Goal: Navigation & Orientation: Find specific page/section

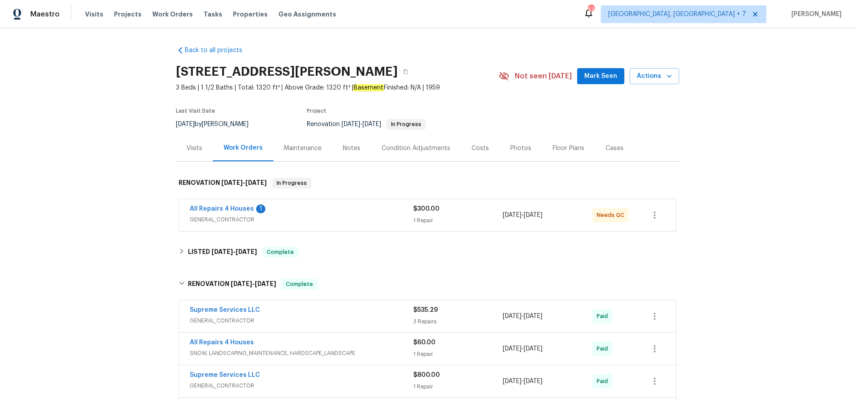
scroll to position [198, 0]
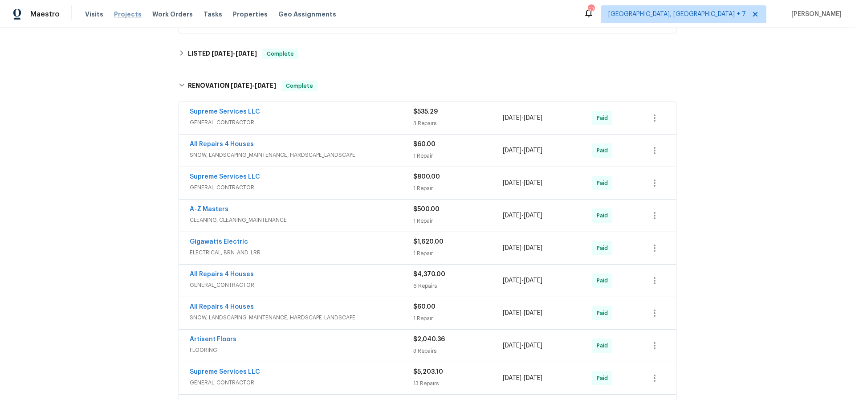
click at [131, 14] on span "Projects" at bounding box center [128, 14] width 28 height 9
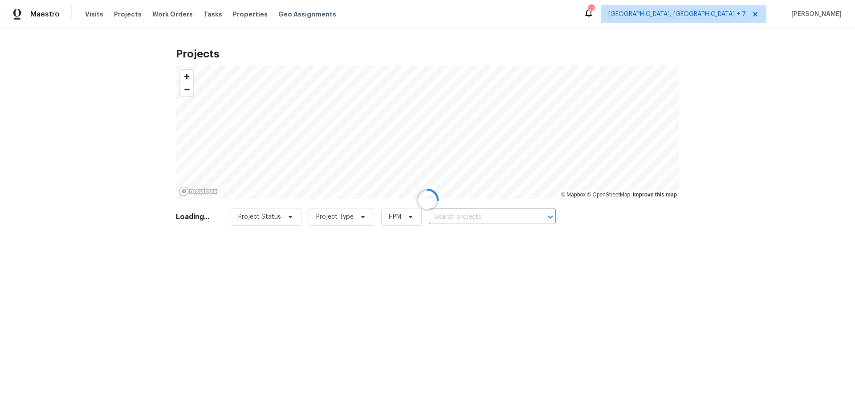
click at [444, 210] on div at bounding box center [427, 200] width 855 height 400
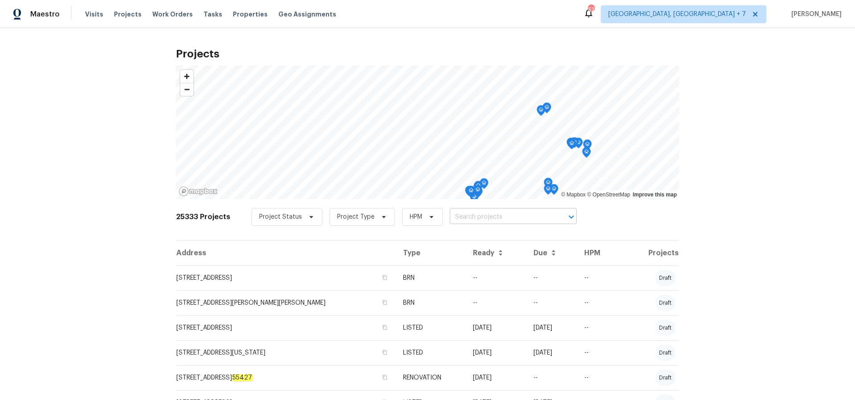
click at [454, 219] on input "text" at bounding box center [501, 217] width 102 height 14
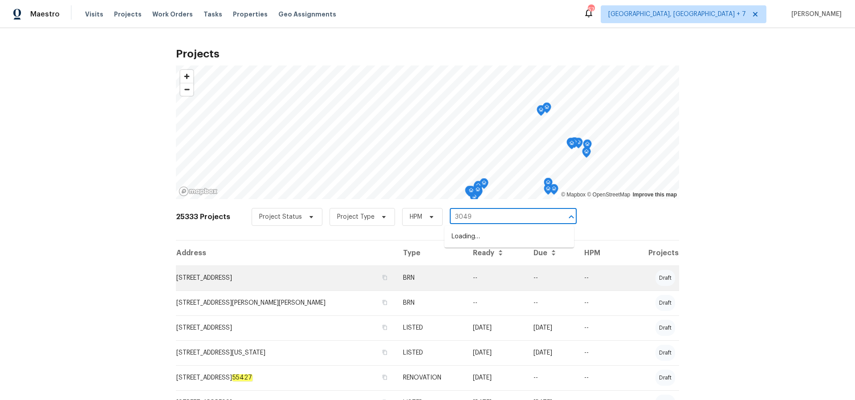
type input "3049 s"
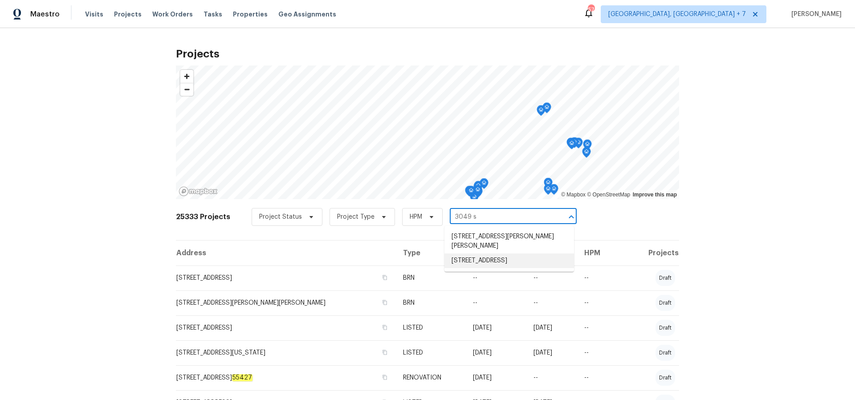
click at [479, 253] on li "[STREET_ADDRESS]" at bounding box center [509, 260] width 130 height 15
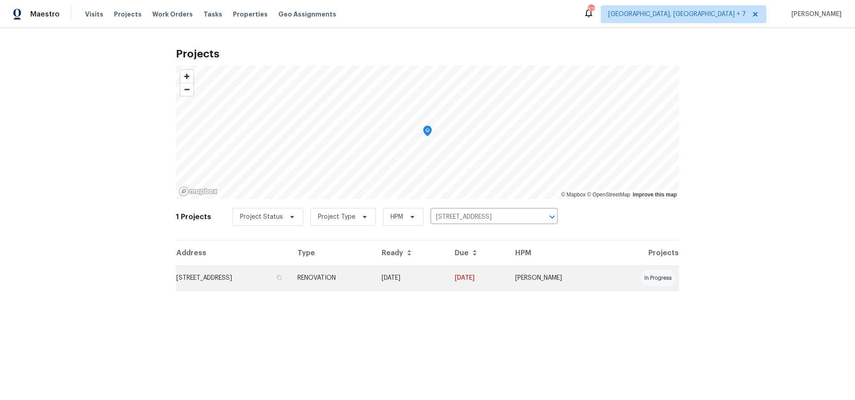
click at [270, 281] on td "[STREET_ADDRESS]" at bounding box center [233, 277] width 114 height 25
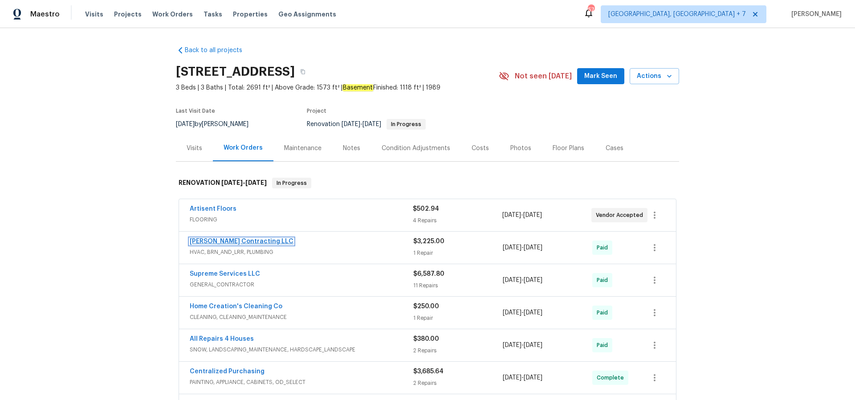
click at [234, 239] on link "[PERSON_NAME] Contracting LLC" at bounding box center [242, 241] width 104 height 6
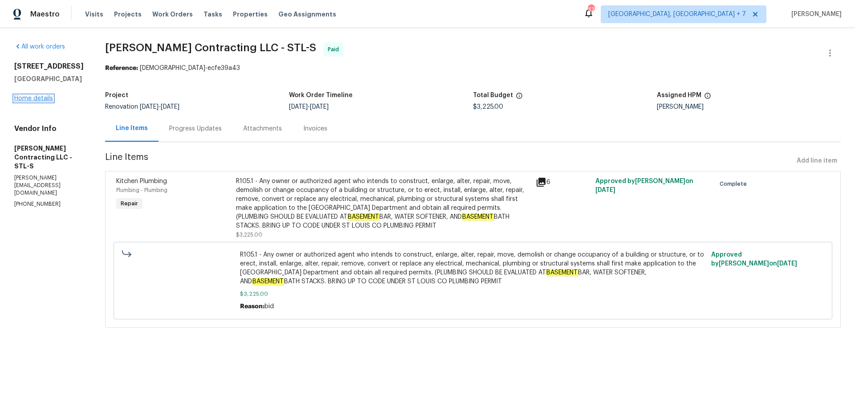
click at [33, 101] on link "Home details" at bounding box center [33, 98] width 39 height 6
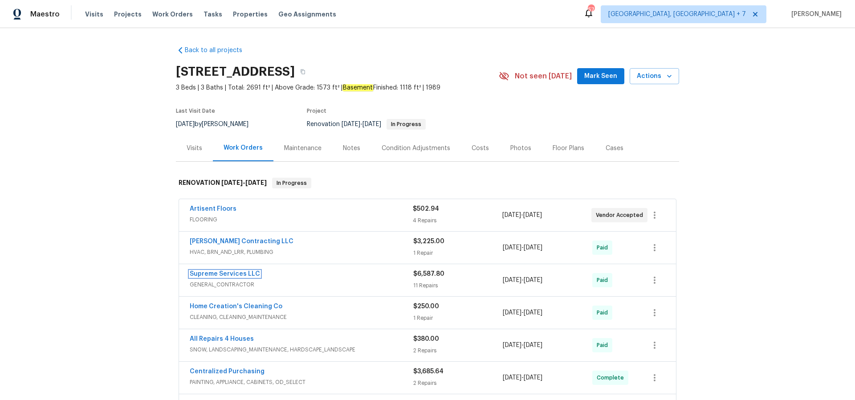
click at [243, 274] on link "Supreme Services LLC" at bounding box center [225, 274] width 70 height 6
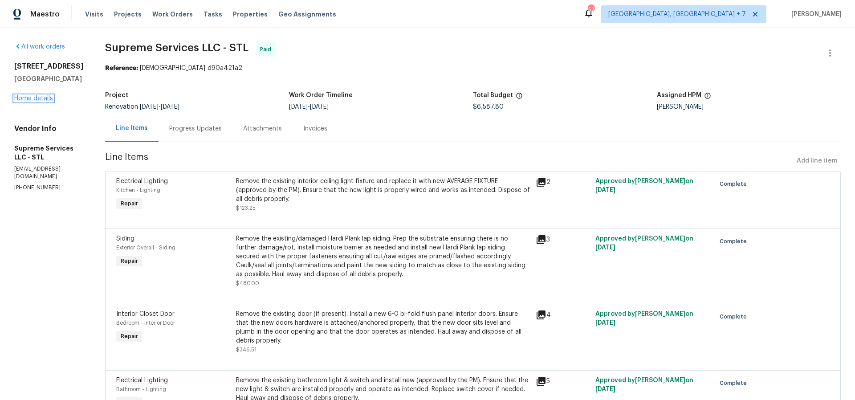
click at [45, 101] on link "Home details" at bounding box center [33, 98] width 39 height 6
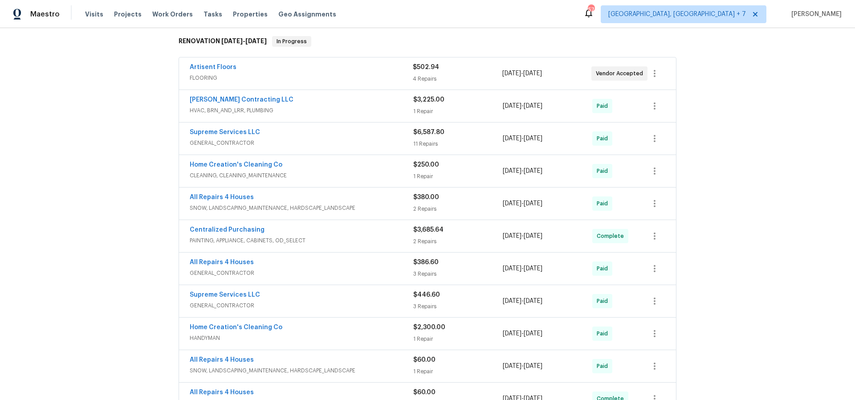
scroll to position [144, 0]
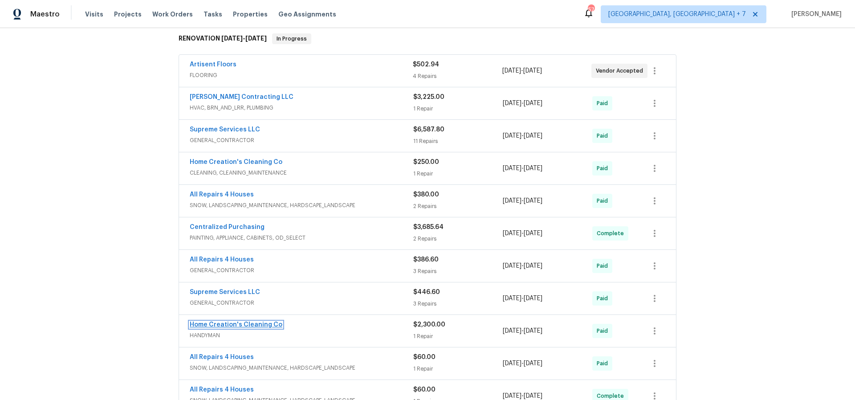
click at [262, 324] on link "Home Creation's Cleaning Co" at bounding box center [236, 324] width 93 height 6
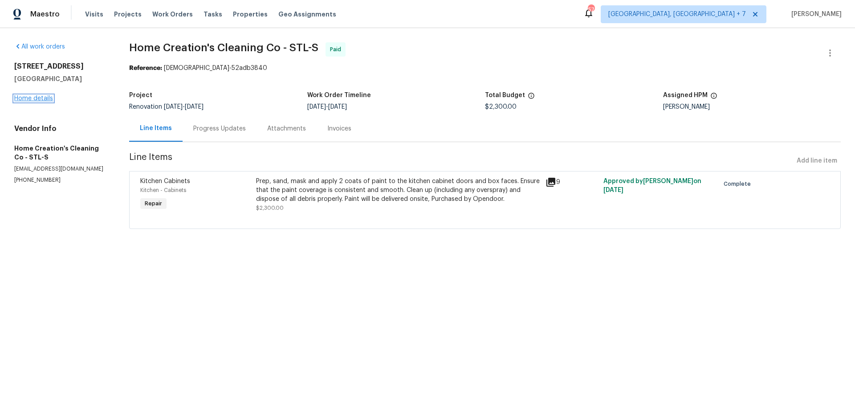
click at [45, 101] on link "Home details" at bounding box center [33, 98] width 39 height 6
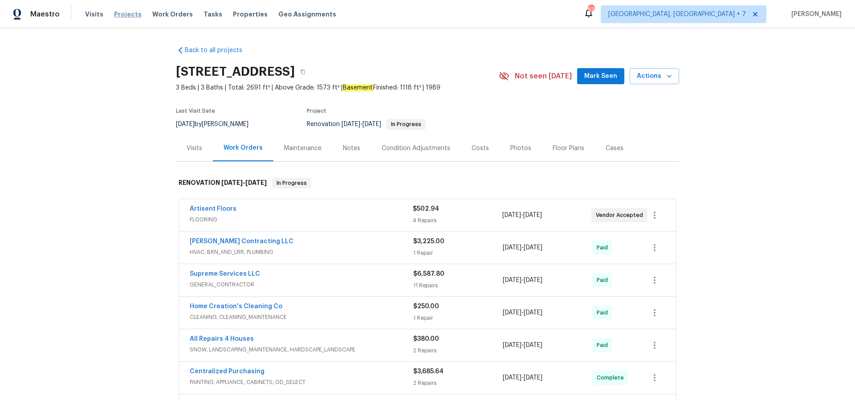
click at [130, 14] on span "Projects" at bounding box center [128, 14] width 28 height 9
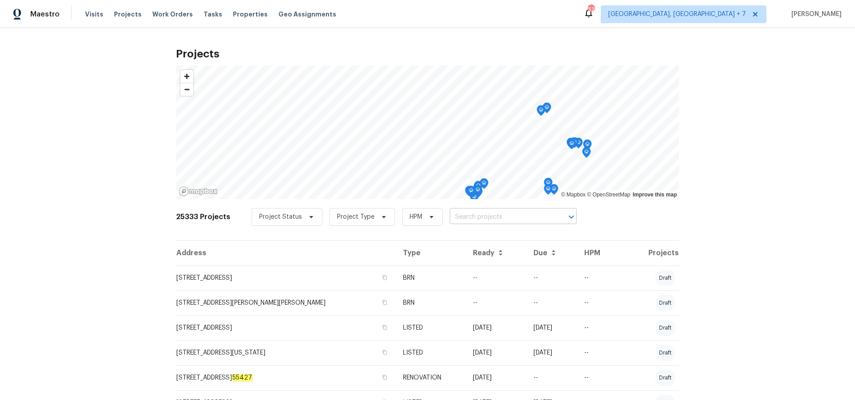
click at [462, 220] on input "text" at bounding box center [501, 217] width 102 height 14
type input "14164"
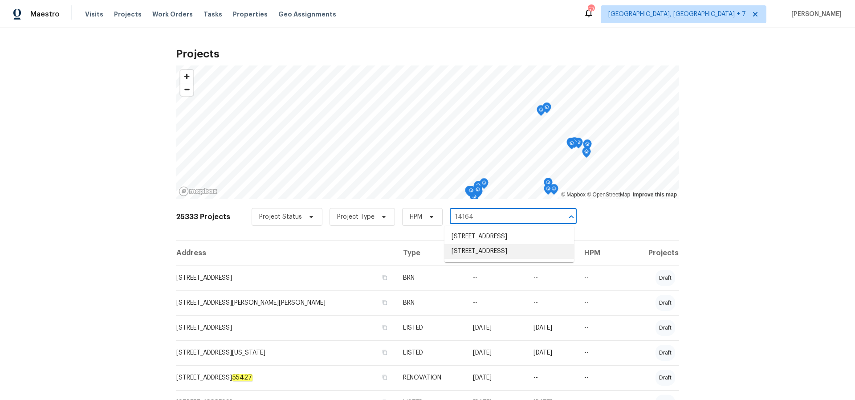
click at [480, 255] on li "[STREET_ADDRESS]" at bounding box center [509, 251] width 130 height 15
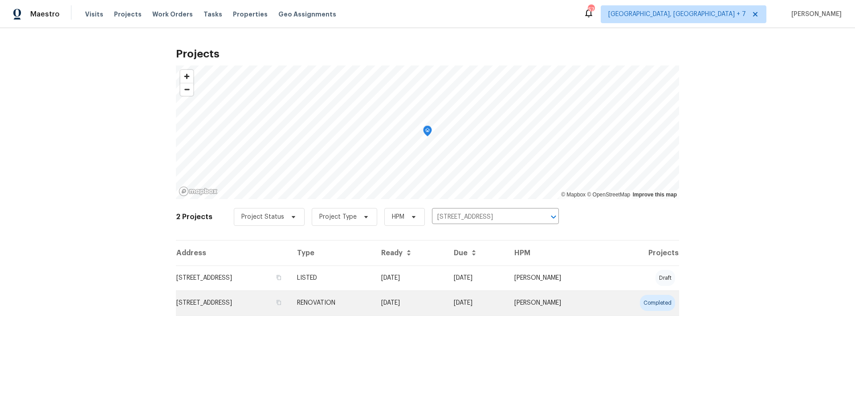
click at [245, 300] on td "[STREET_ADDRESS]" at bounding box center [233, 302] width 114 height 25
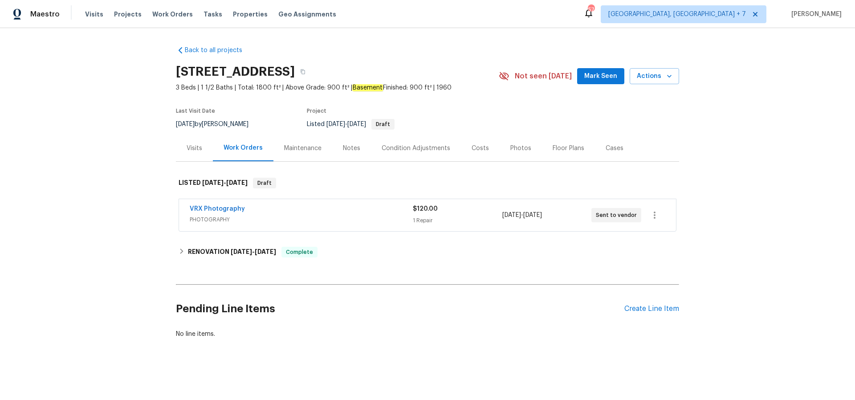
click at [512, 147] on div "Photos" at bounding box center [520, 148] width 21 height 9
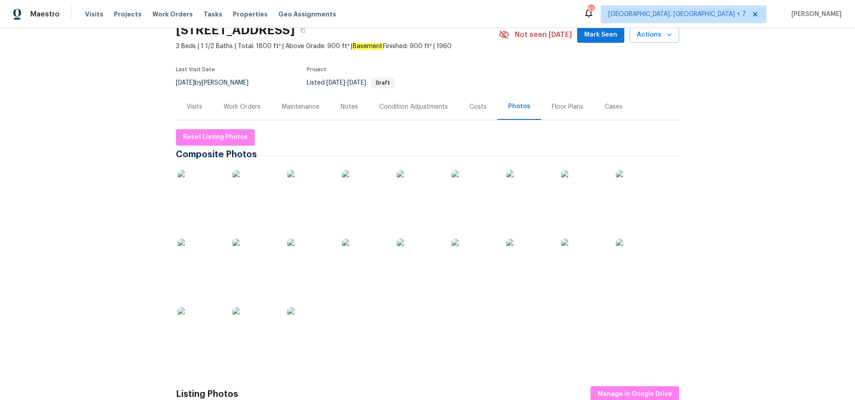
scroll to position [23, 0]
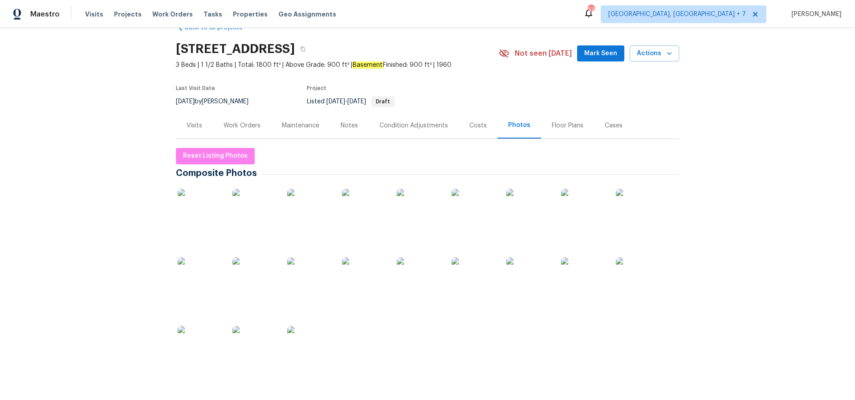
click at [195, 127] on div "Visits" at bounding box center [194, 125] width 16 height 9
